Goal: Task Accomplishment & Management: Manage account settings

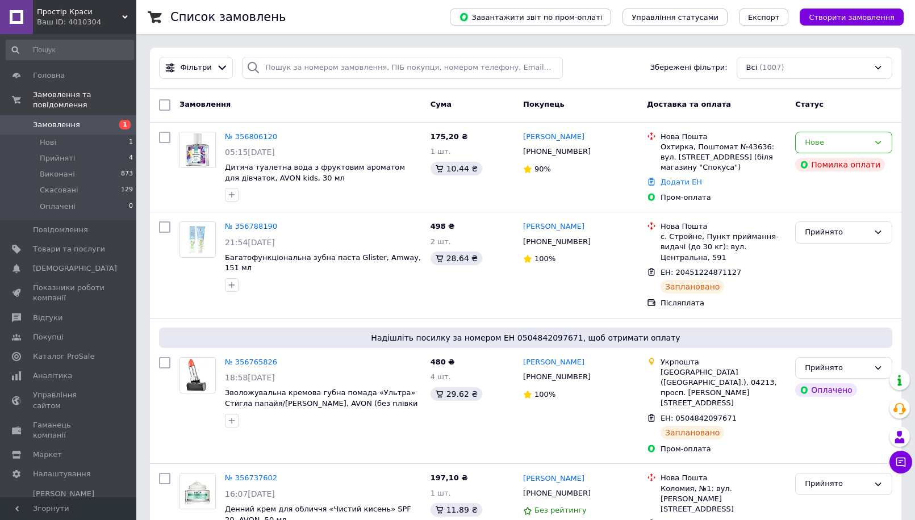
click at [903, 469] on button "Чат з покупцем" at bounding box center [900, 462] width 23 height 23
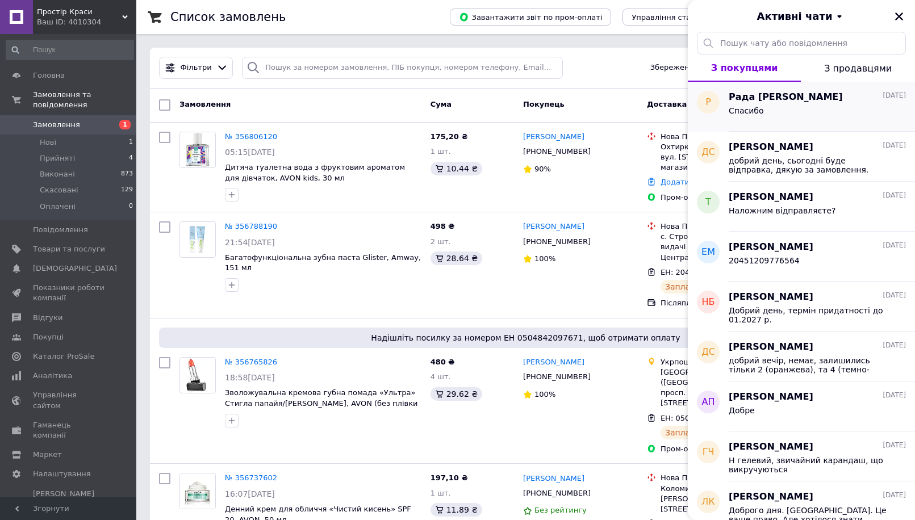
click at [782, 106] on div "Спасибо" at bounding box center [816, 113] width 177 height 18
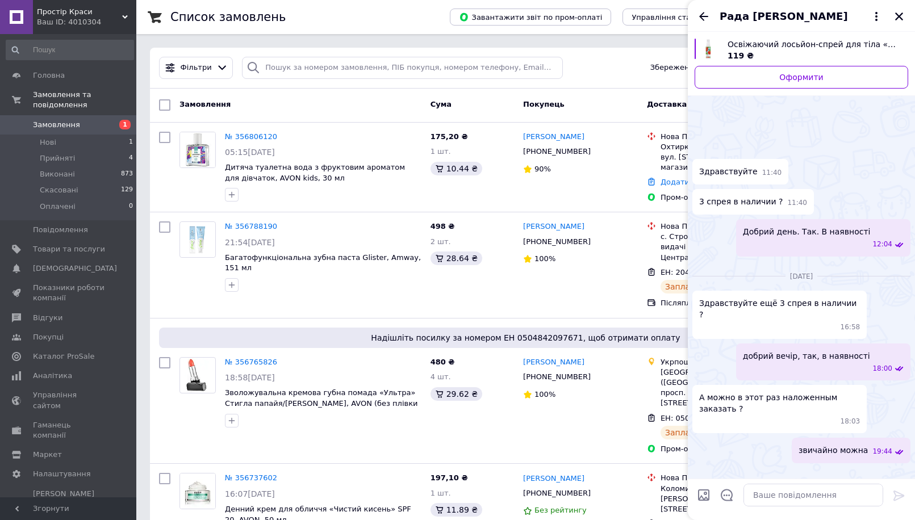
scroll to position [375, 0]
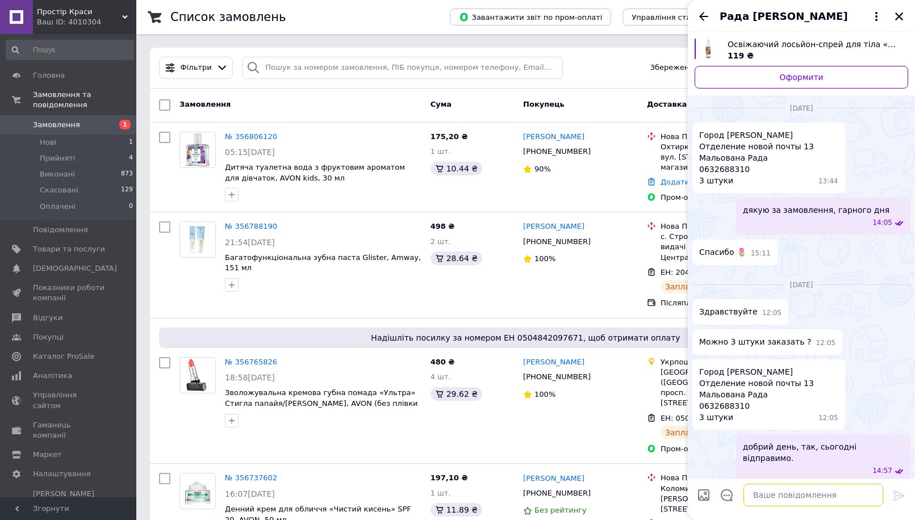
click at [816, 494] on textarea at bounding box center [813, 495] width 140 height 23
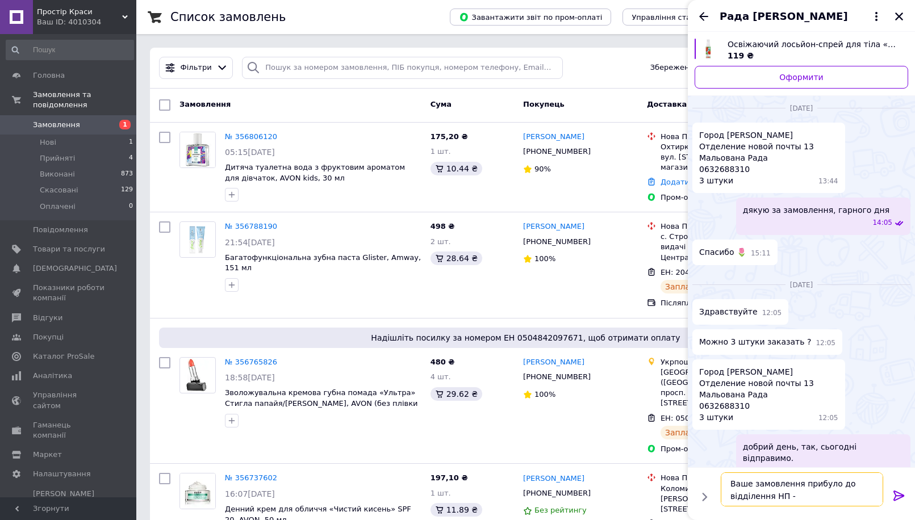
paste textarea "59001429517779"
click at [732, 484] on textarea "Ваше замовлення прибуло до відділення НП - 59001429517779" at bounding box center [801, 489] width 162 height 34
type textarea "Добрий день, Ваше замовлення прибуло до відділення НП - 59001429517779"
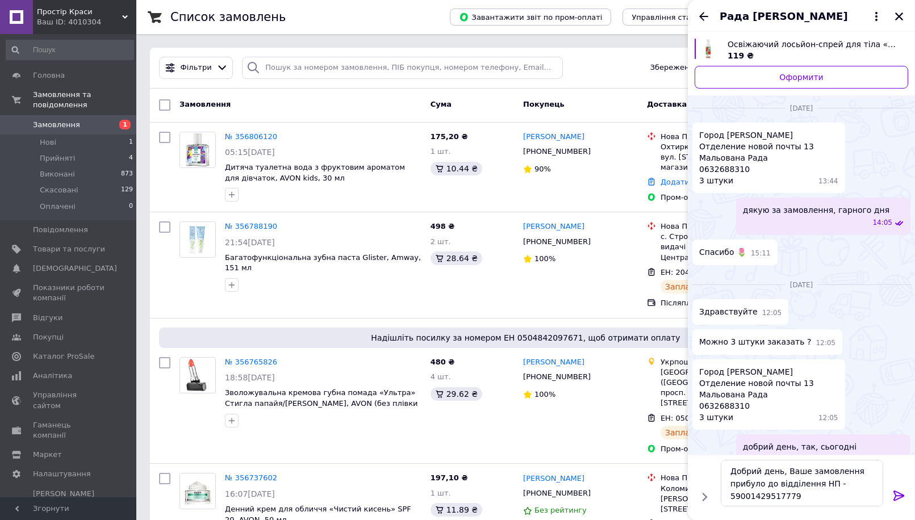
click at [903, 493] on icon at bounding box center [899, 496] width 14 height 14
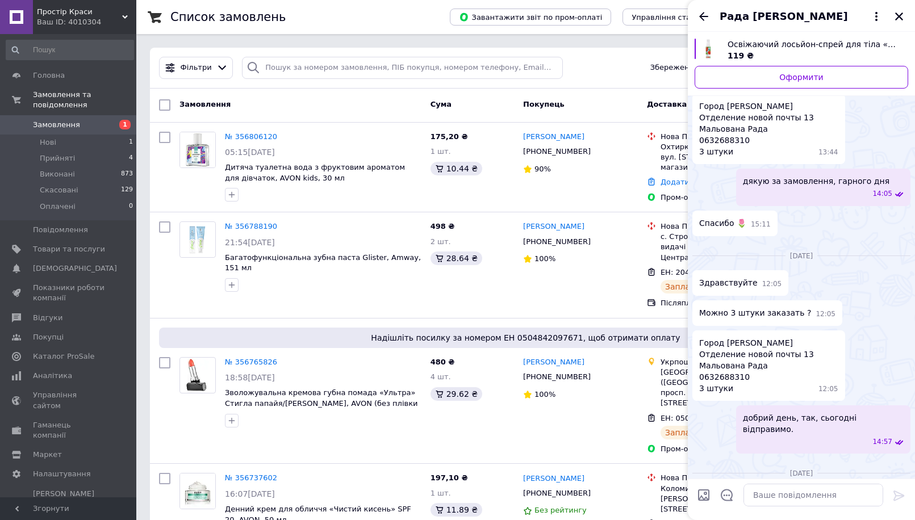
scroll to position [428, 0]
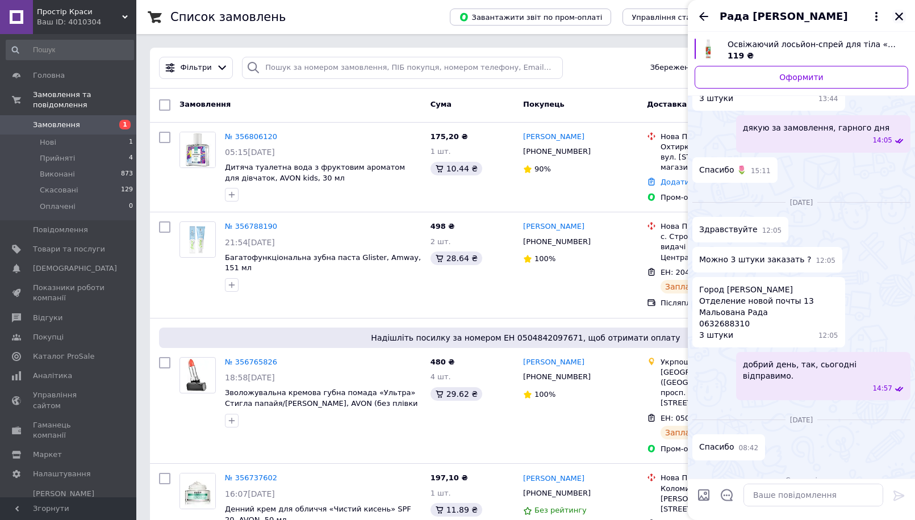
click at [899, 18] on icon "Закрити" at bounding box center [899, 16] width 10 height 10
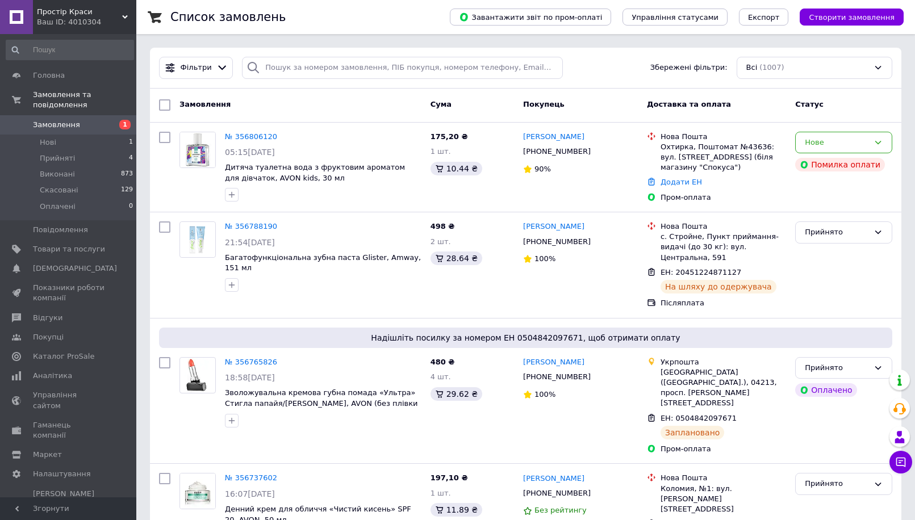
click at [87, 120] on span "Замовлення" at bounding box center [69, 125] width 72 height 10
drag, startPoint x: 137, startPoint y: 101, endPoint x: 125, endPoint y: 110, distance: 14.5
click at [74, 150] on li "Прийняті 4" at bounding box center [70, 158] width 140 height 16
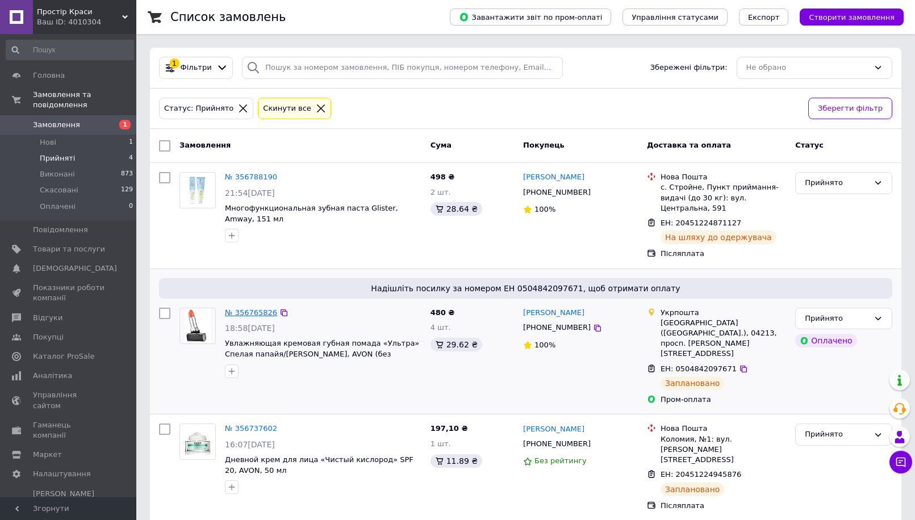
click at [259, 308] on link "№ 356765826" at bounding box center [251, 312] width 52 height 9
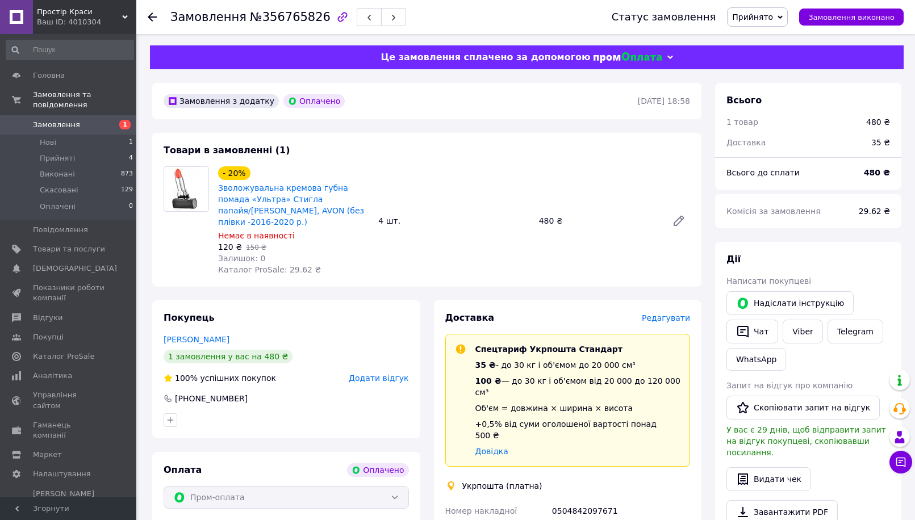
click at [54, 120] on span "Замовлення" at bounding box center [56, 125] width 47 height 10
